Goal: Find specific page/section: Find specific page/section

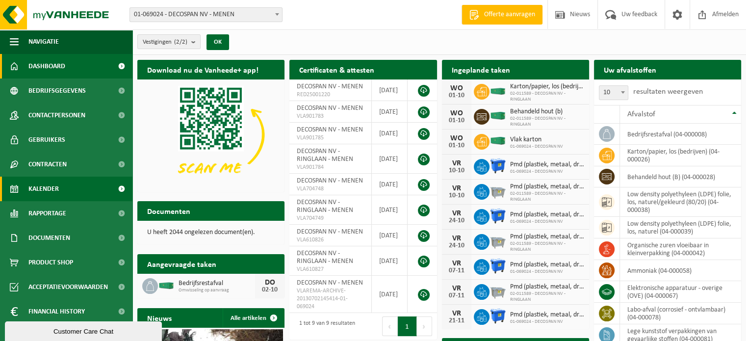
click at [60, 189] on link "Kalender" at bounding box center [66, 188] width 132 height 25
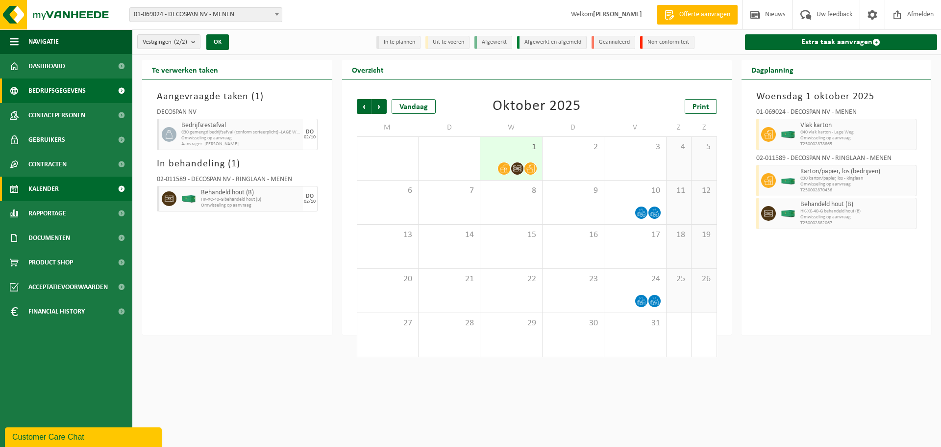
drag, startPoint x: 86, startPoint y: 143, endPoint x: 74, endPoint y: 87, distance: 56.7
click at [86, 143] on link "Gebruikers" at bounding box center [66, 139] width 132 height 25
